Goal: Communication & Community: Answer question/provide support

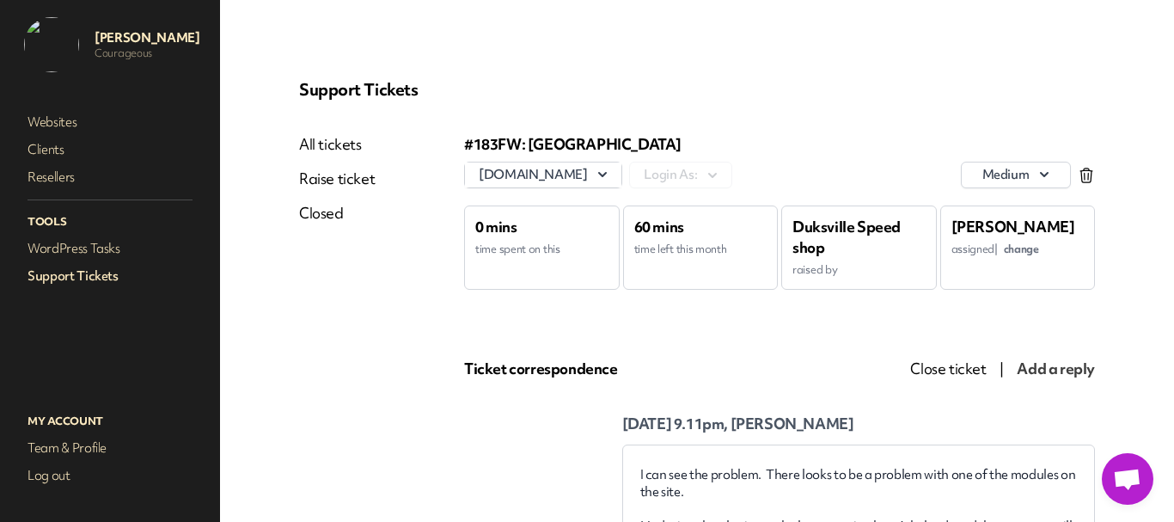
click at [100, 273] on link "Support Tickets" at bounding box center [110, 276] width 172 height 24
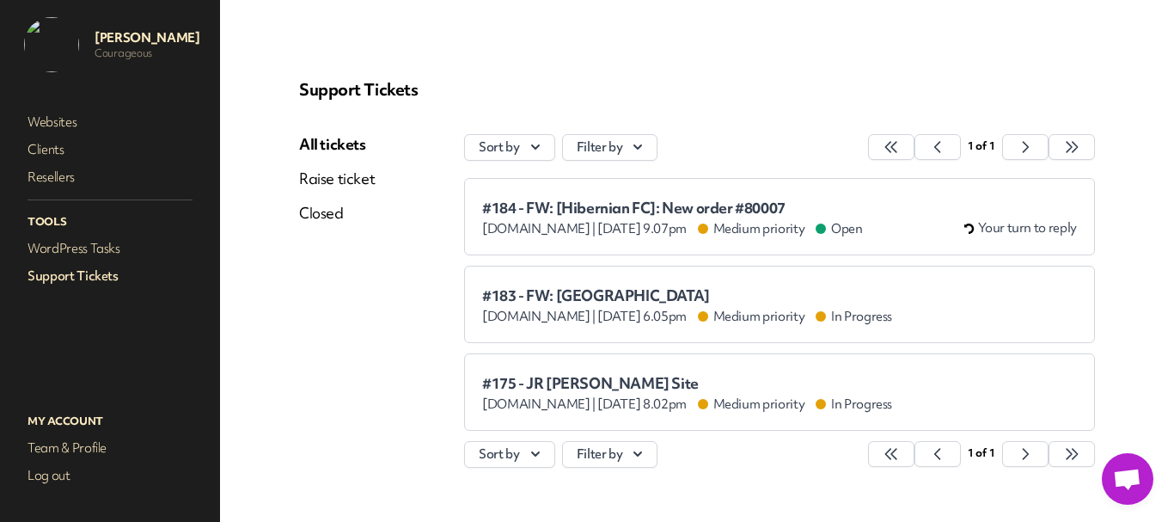
click at [560, 293] on span "#183 - FW: [GEOGRAPHIC_DATA]" at bounding box center [687, 295] width 410 height 17
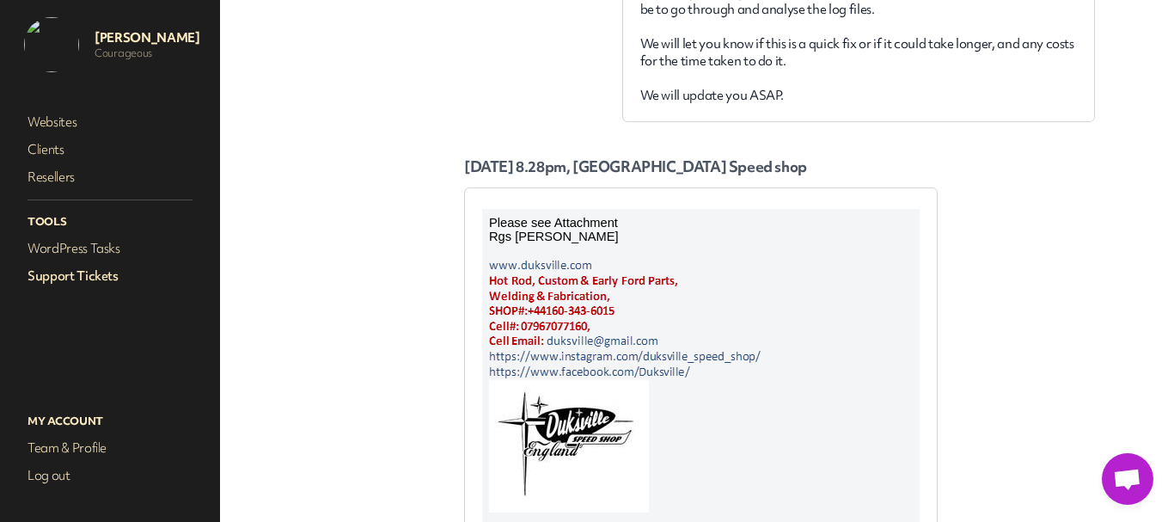
scroll to position [665, 0]
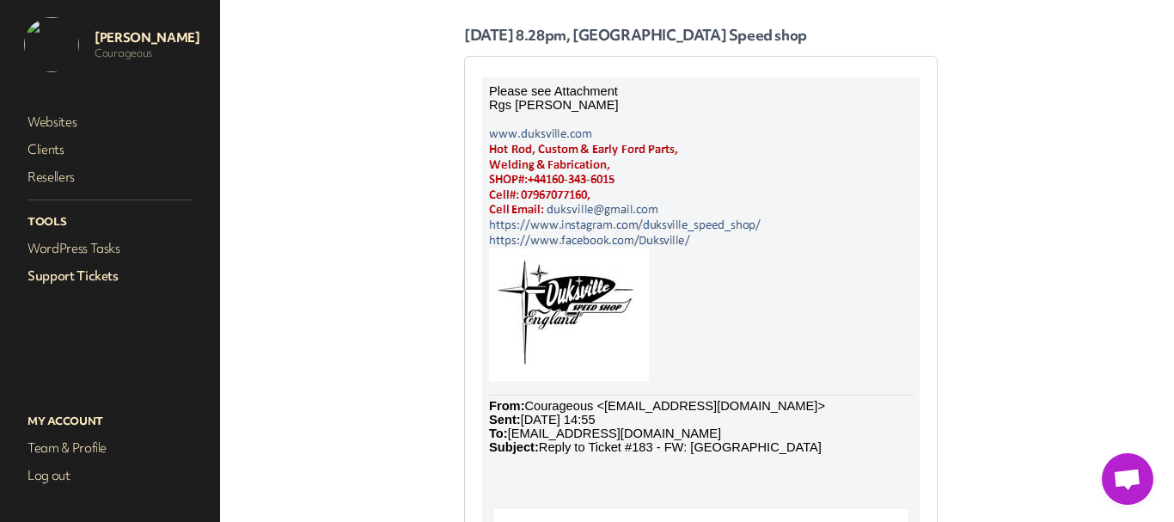
click at [101, 278] on link "Support Tickets" at bounding box center [110, 276] width 172 height 24
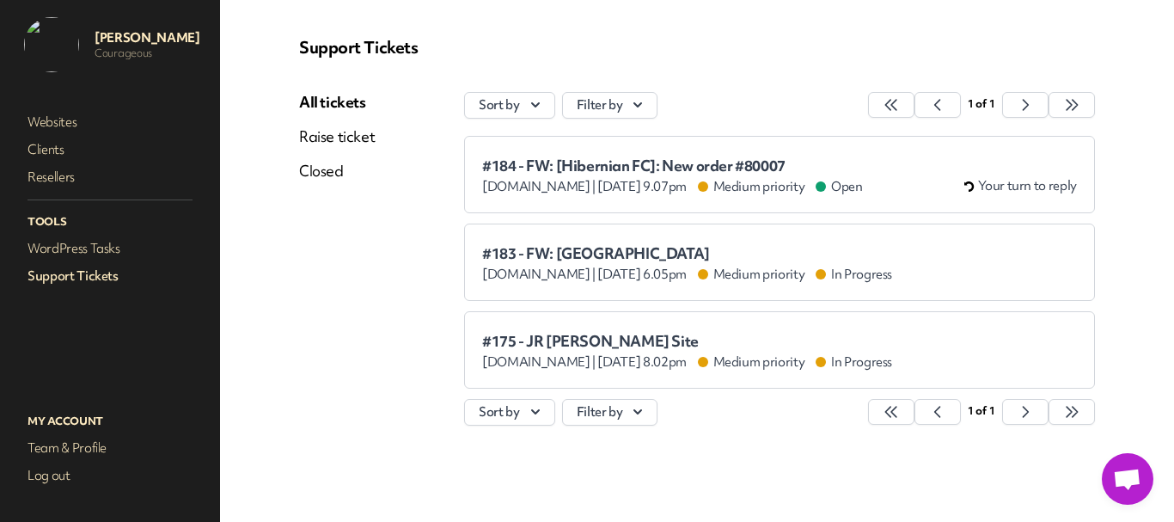
click at [530, 248] on span "#183 - FW: [GEOGRAPHIC_DATA]" at bounding box center [687, 253] width 410 height 17
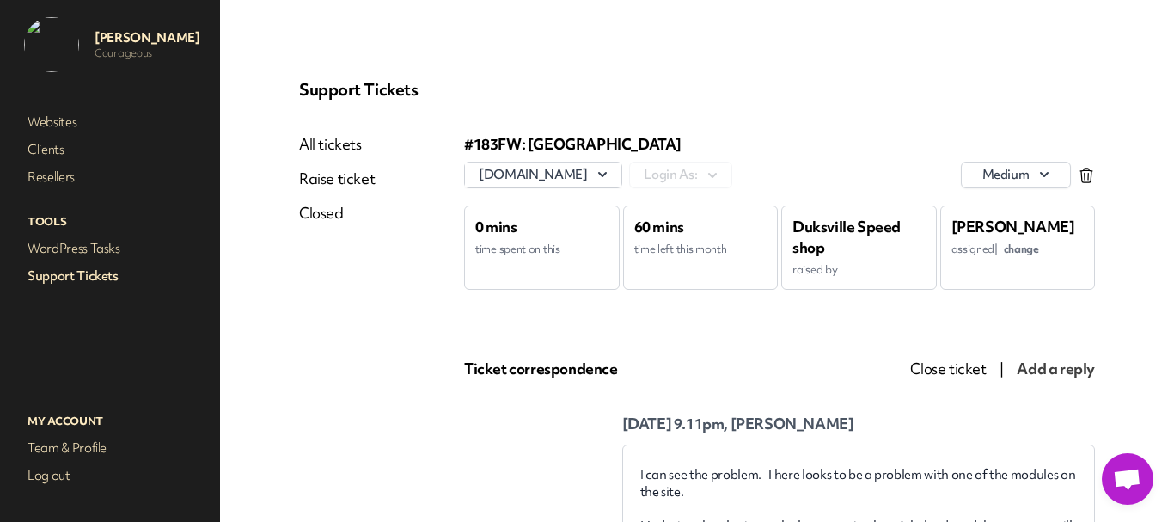
click at [106, 276] on link "Support Tickets" at bounding box center [110, 276] width 172 height 24
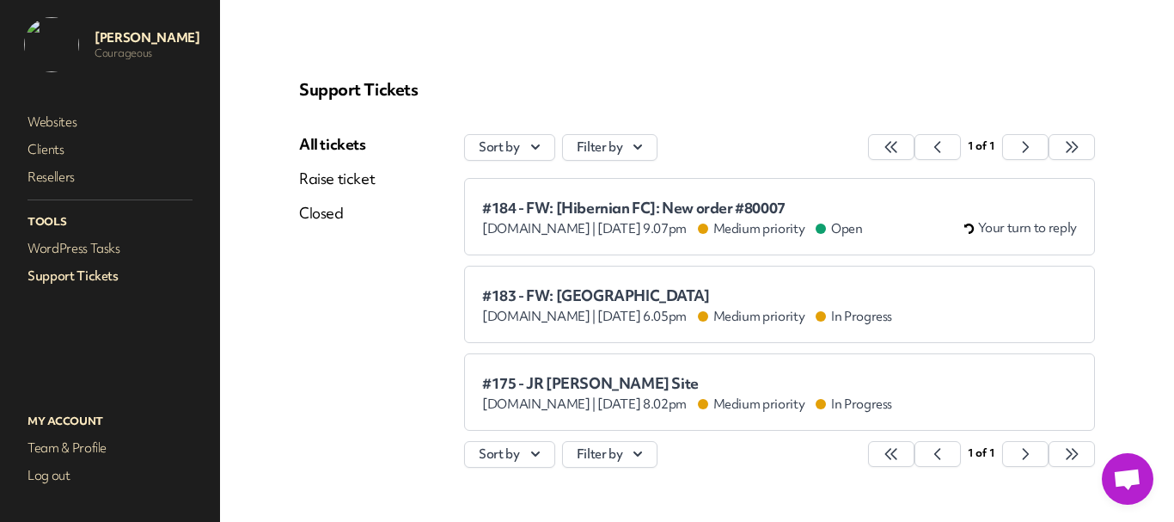
click at [50, 266] on link "Support Tickets" at bounding box center [110, 276] width 172 height 24
click at [535, 203] on span "#184 - FW: [Hibernian FC]: New order #80007" at bounding box center [672, 207] width 381 height 17
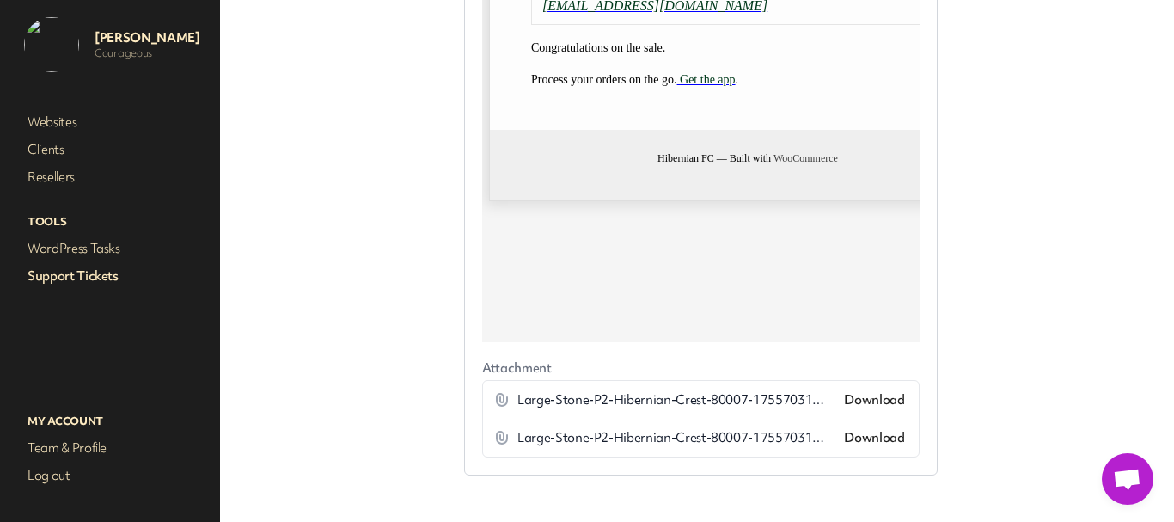
scroll to position [2020, 0]
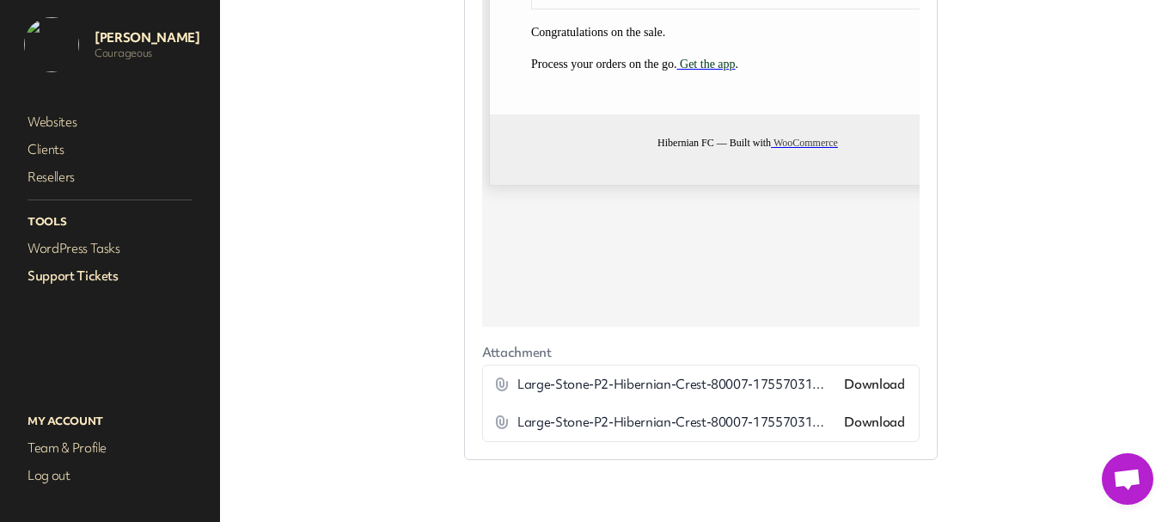
click at [87, 276] on link "Support Tickets" at bounding box center [110, 276] width 172 height 24
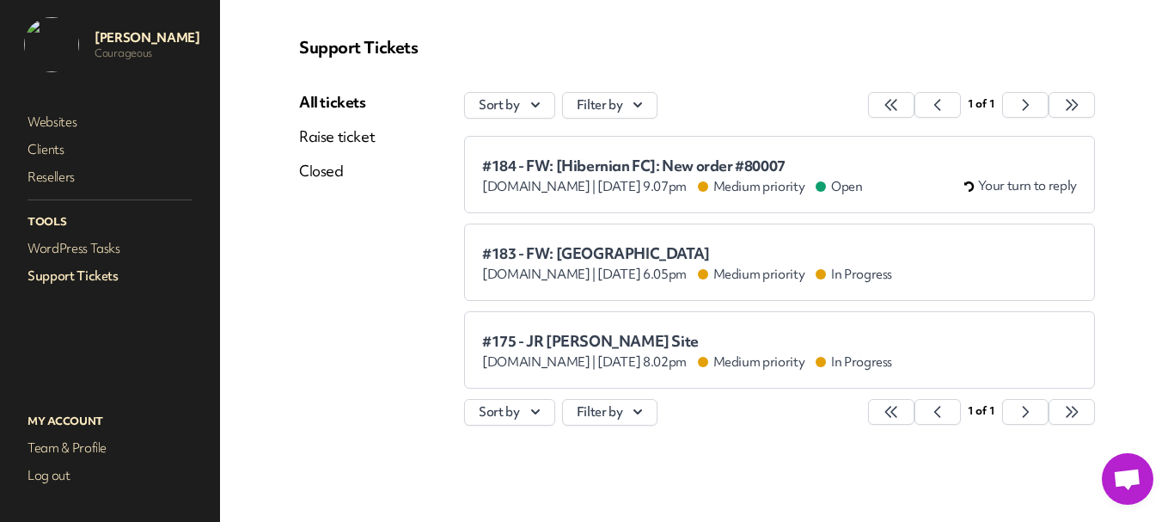
scroll to position [42, 0]
click at [561, 169] on span "#184 - FW: [Hibernian FC]: New order #80007" at bounding box center [672, 165] width 381 height 17
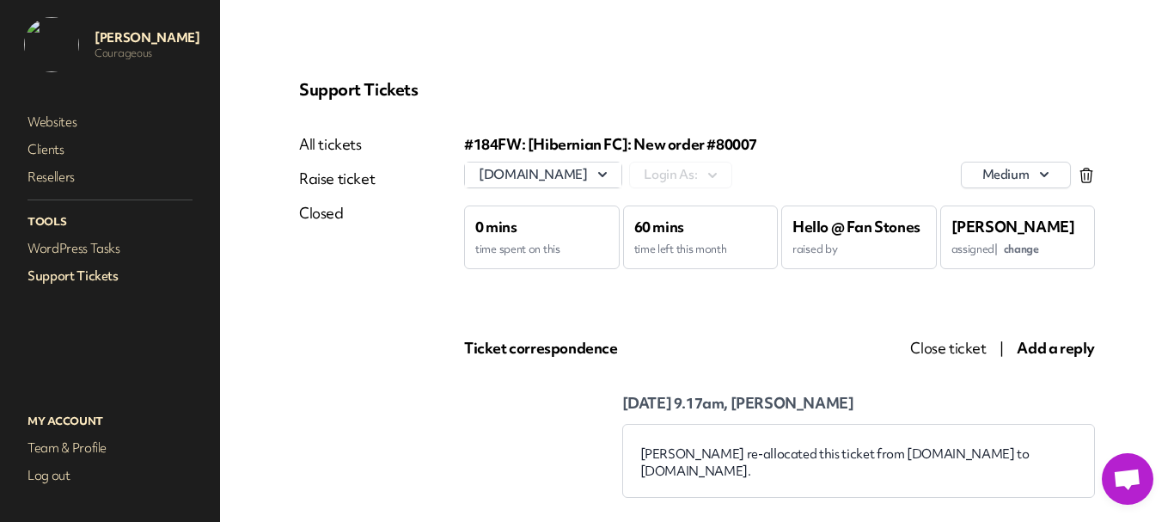
click at [1034, 353] on span "Add a reply" at bounding box center [1056, 348] width 78 height 20
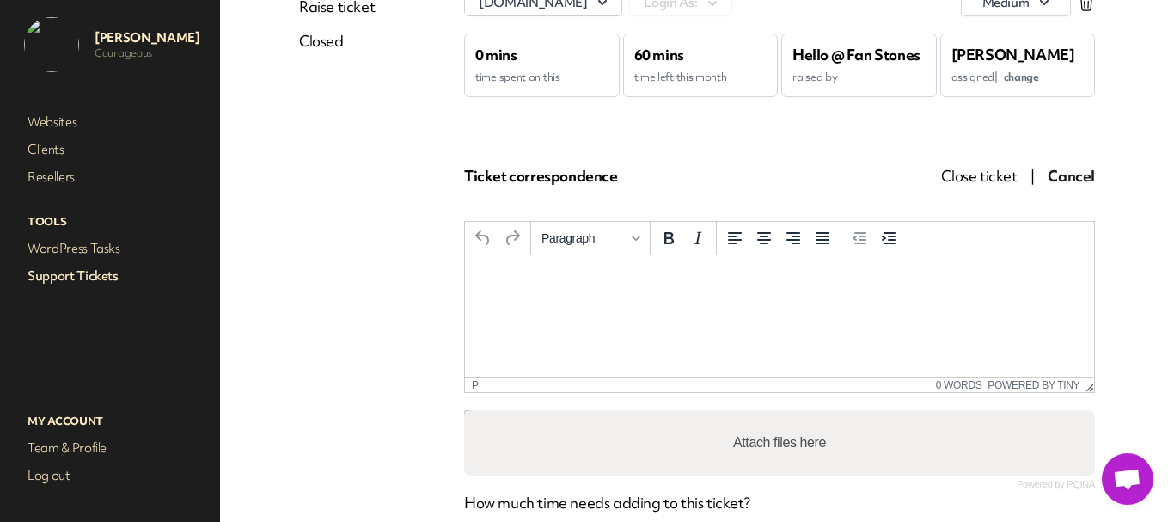
click at [595, 288] on p "Rich Text Area. Press ALT-0 for help." at bounding box center [780, 278] width 602 height 19
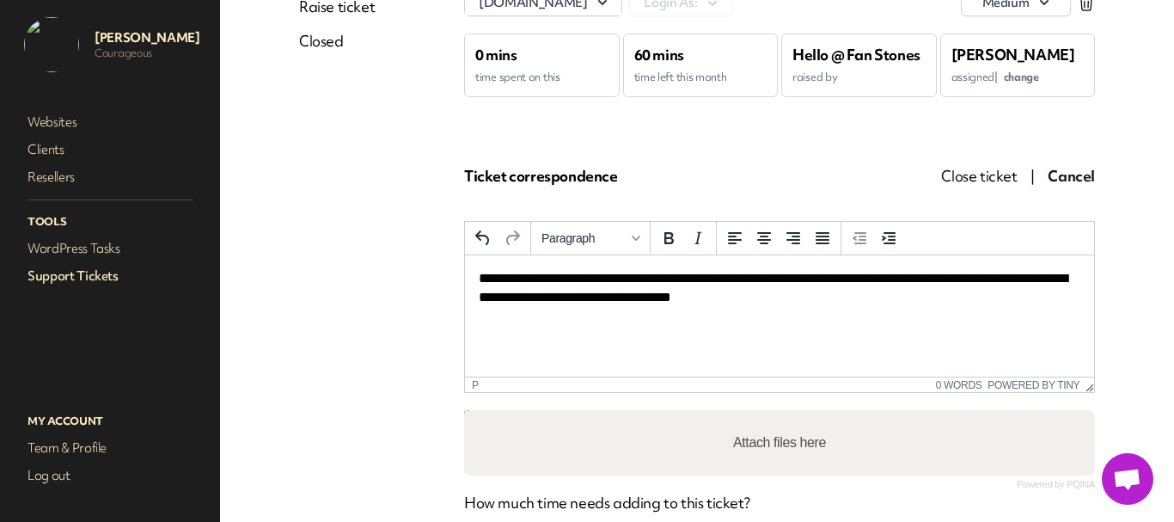
click at [663, 428] on div "Attach files here" at bounding box center [779, 442] width 631 height 65
click at [464, 410] on input "Attach files here" at bounding box center [779, 412] width 631 height 5
type input "**********"
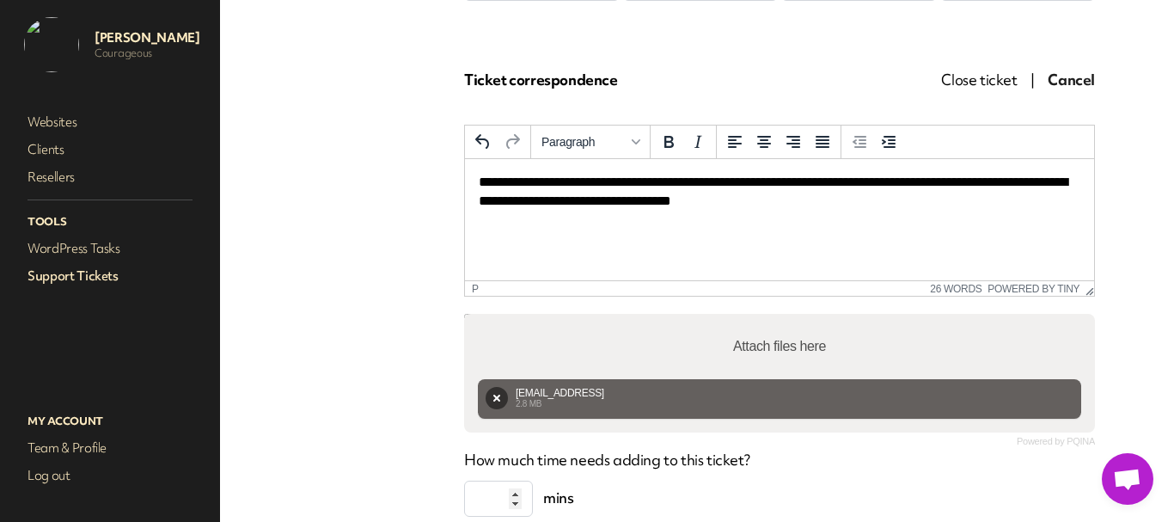
scroll to position [409, 0]
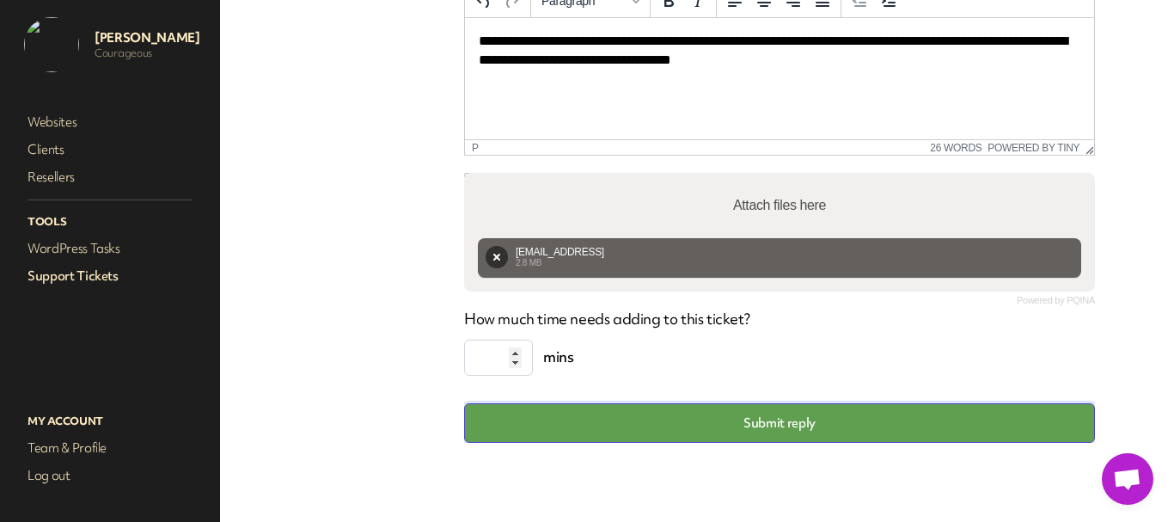
click at [762, 422] on button "Submit reply" at bounding box center [779, 423] width 631 height 40
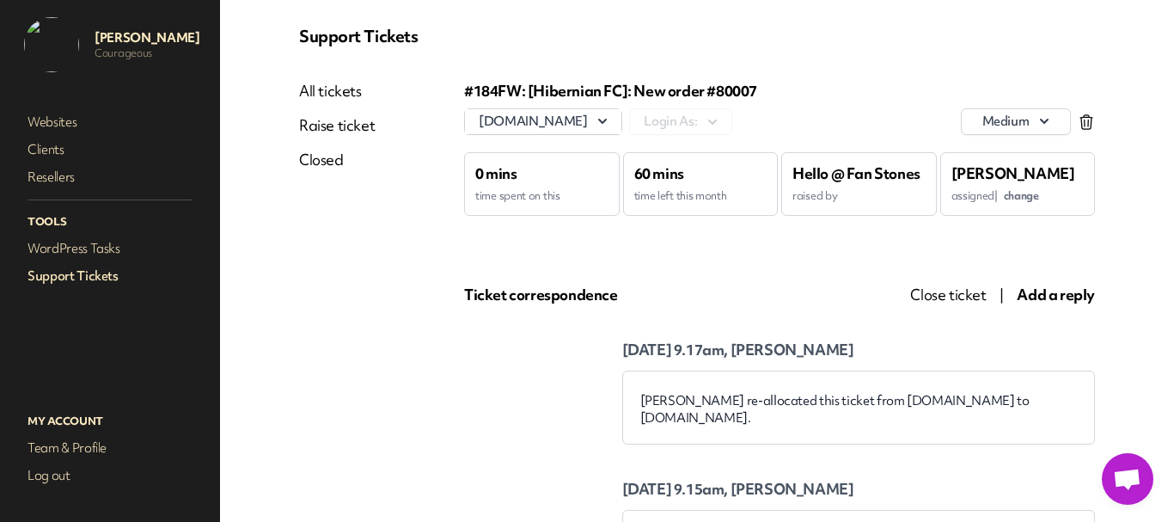
scroll to position [0, 0]
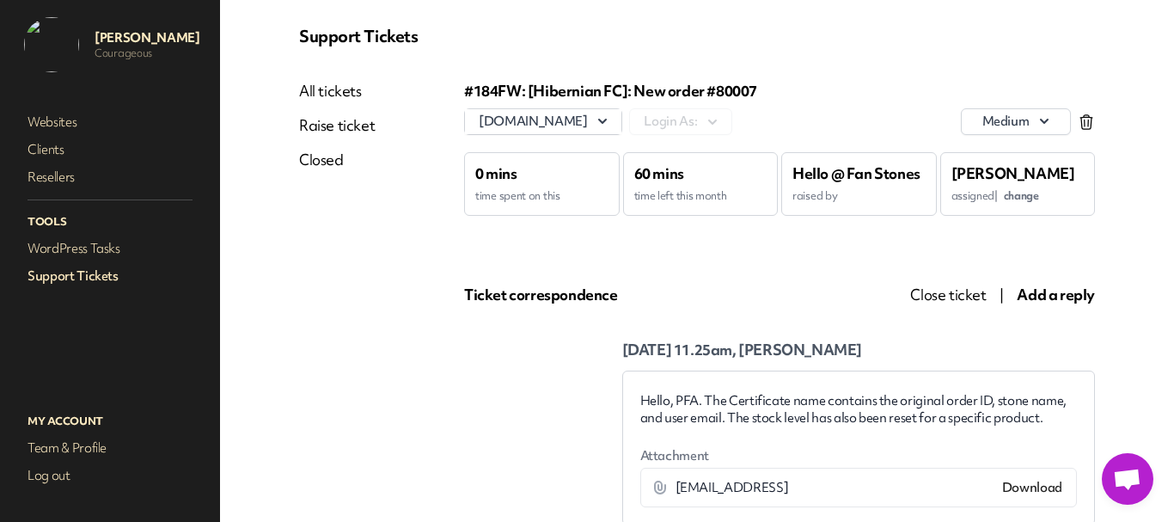
click at [79, 274] on link "Support Tickets" at bounding box center [110, 276] width 172 height 24
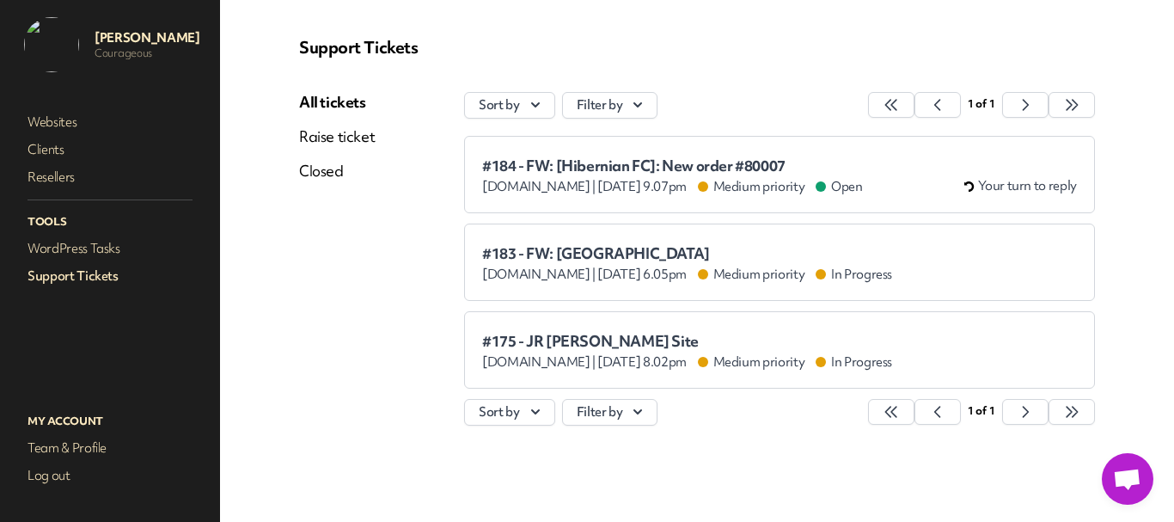
scroll to position [42, 0]
click at [495, 256] on span "#183 - FW: [GEOGRAPHIC_DATA]" at bounding box center [687, 253] width 410 height 17
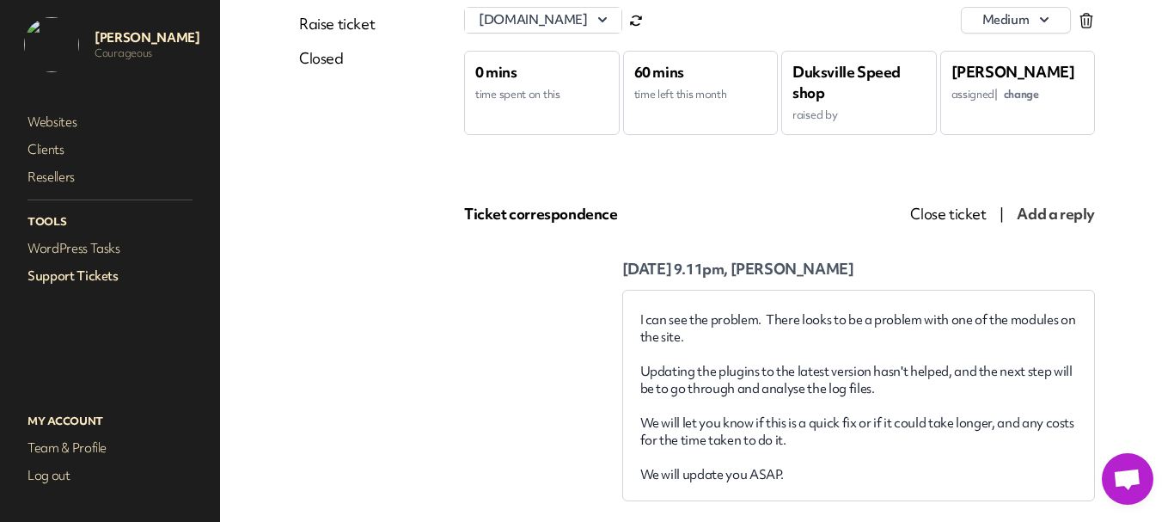
scroll to position [172, 0]
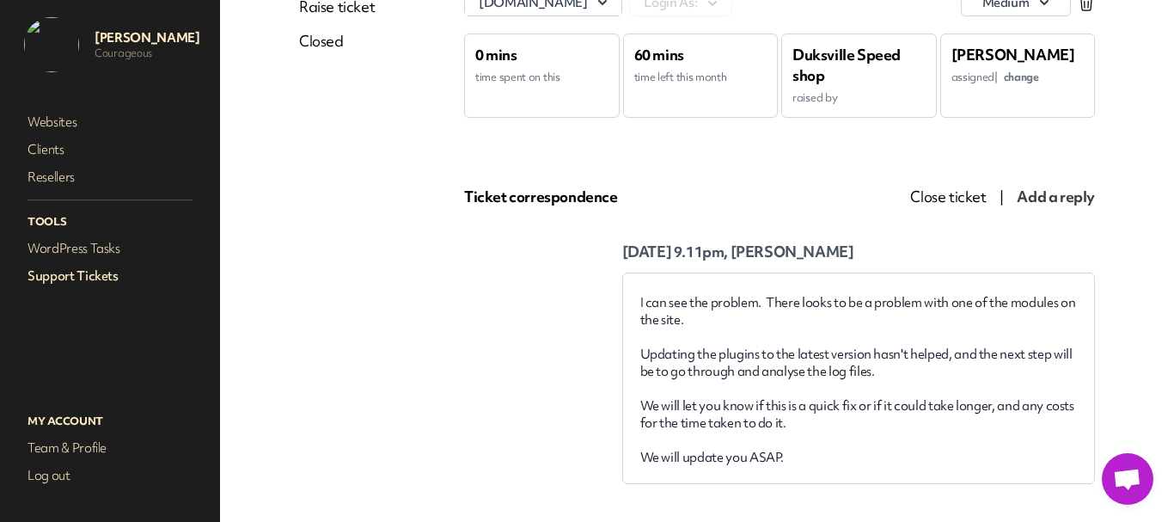
click at [109, 276] on link "Support Tickets" at bounding box center [110, 276] width 172 height 24
